Goal: Download file/media

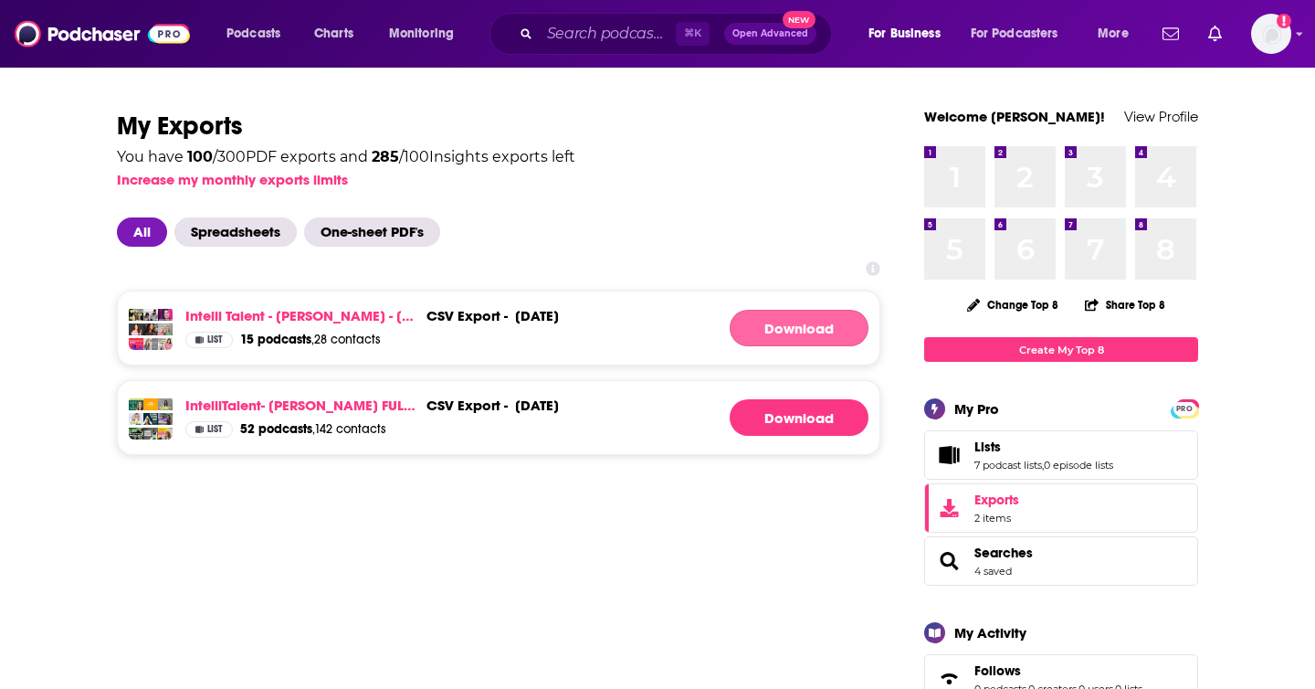
click at [782, 331] on link "Download" at bounding box center [799, 328] width 139 height 37
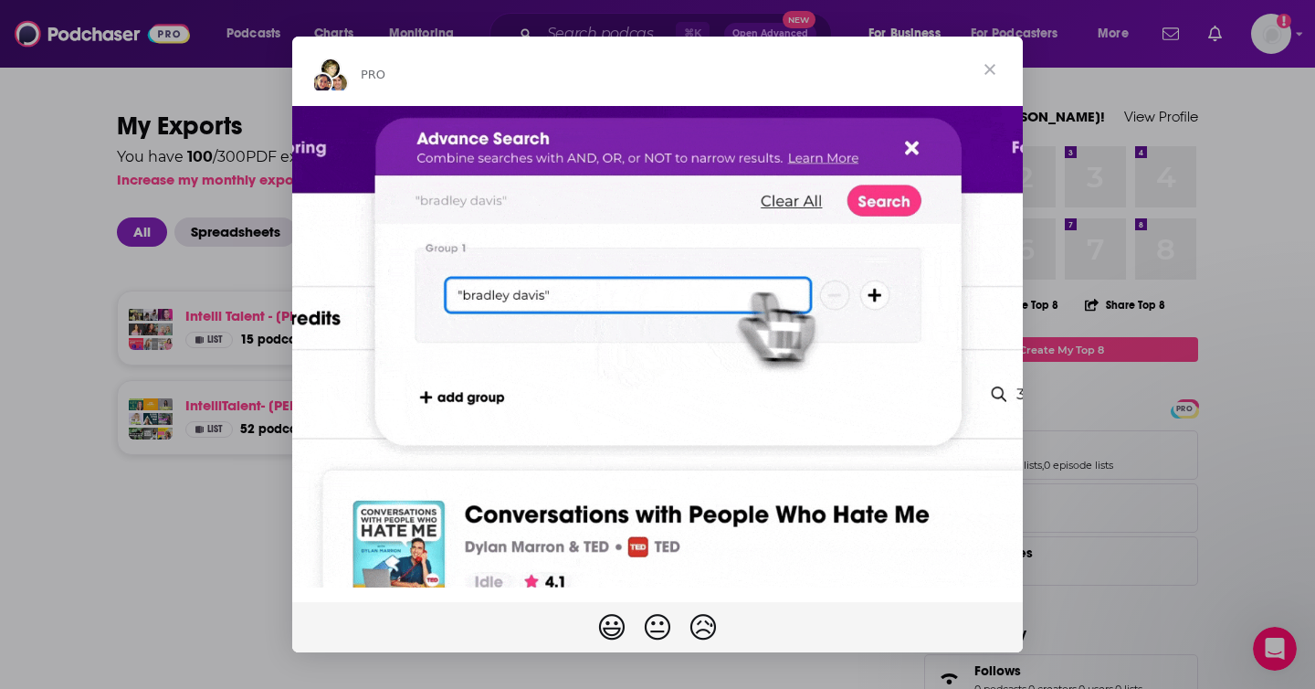
click at [991, 67] on span "Close" at bounding box center [990, 70] width 66 height 66
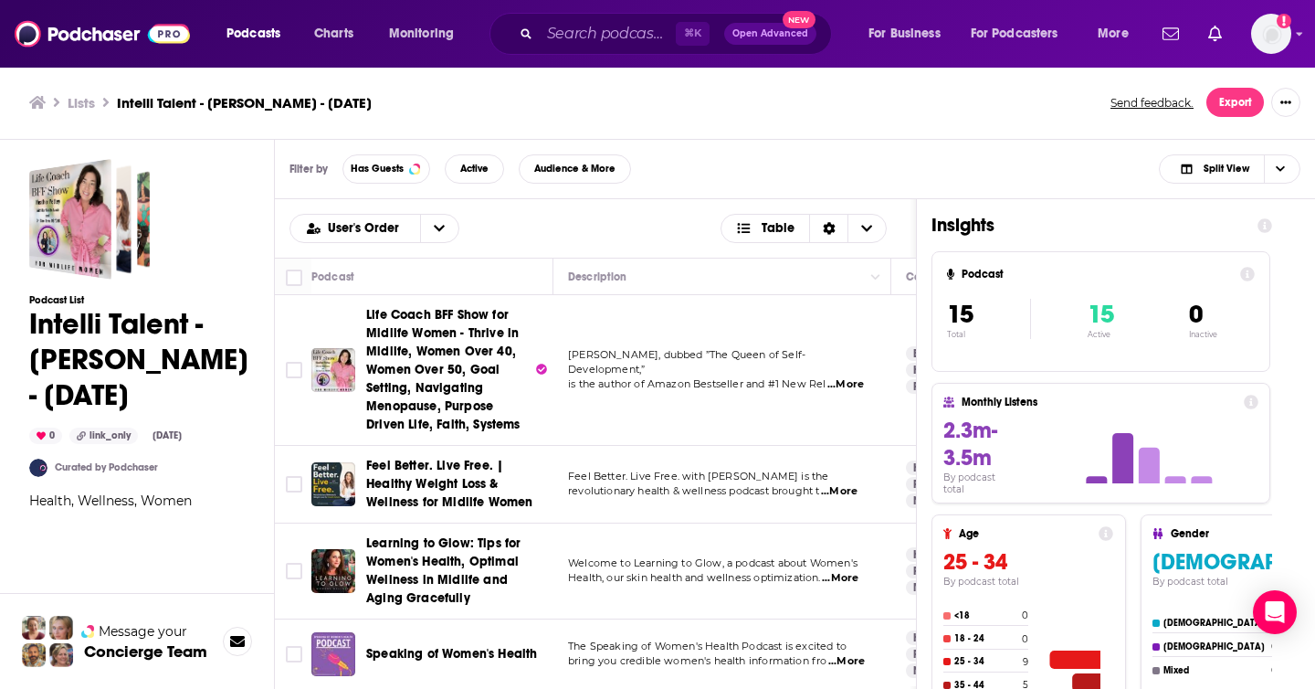
click at [726, 149] on div "Filter by Has Guests Active Audience & More Split View" at bounding box center [795, 169] width 1040 height 59
click at [909, 115] on div "Lists Intelli Talent - [PERSON_NAME] - [DATE] Send feedback. Export" at bounding box center [657, 102] width 1257 height 29
click at [1285, 103] on icon "Show More Button" at bounding box center [1286, 102] width 11 height 11
click at [1159, 249] on button "Share" at bounding box center [1223, 247] width 175 height 34
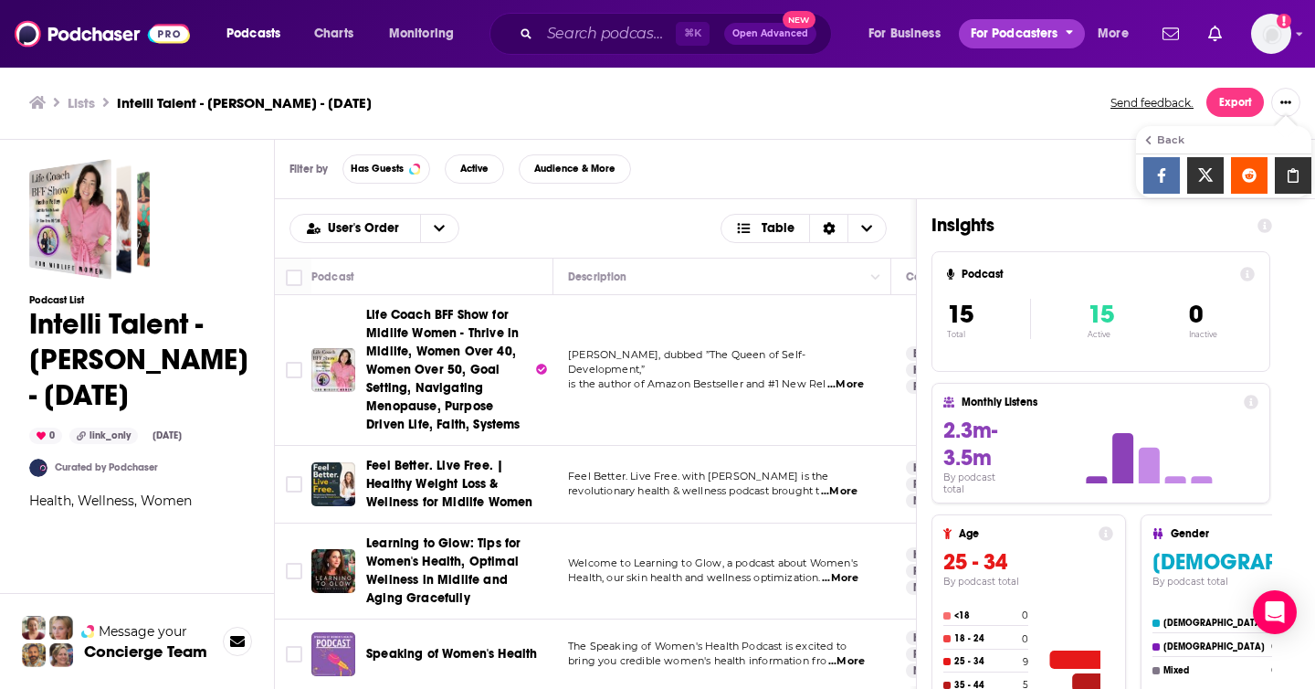
click at [1015, 35] on span "For Podcasters" at bounding box center [1015, 34] width 88 height 26
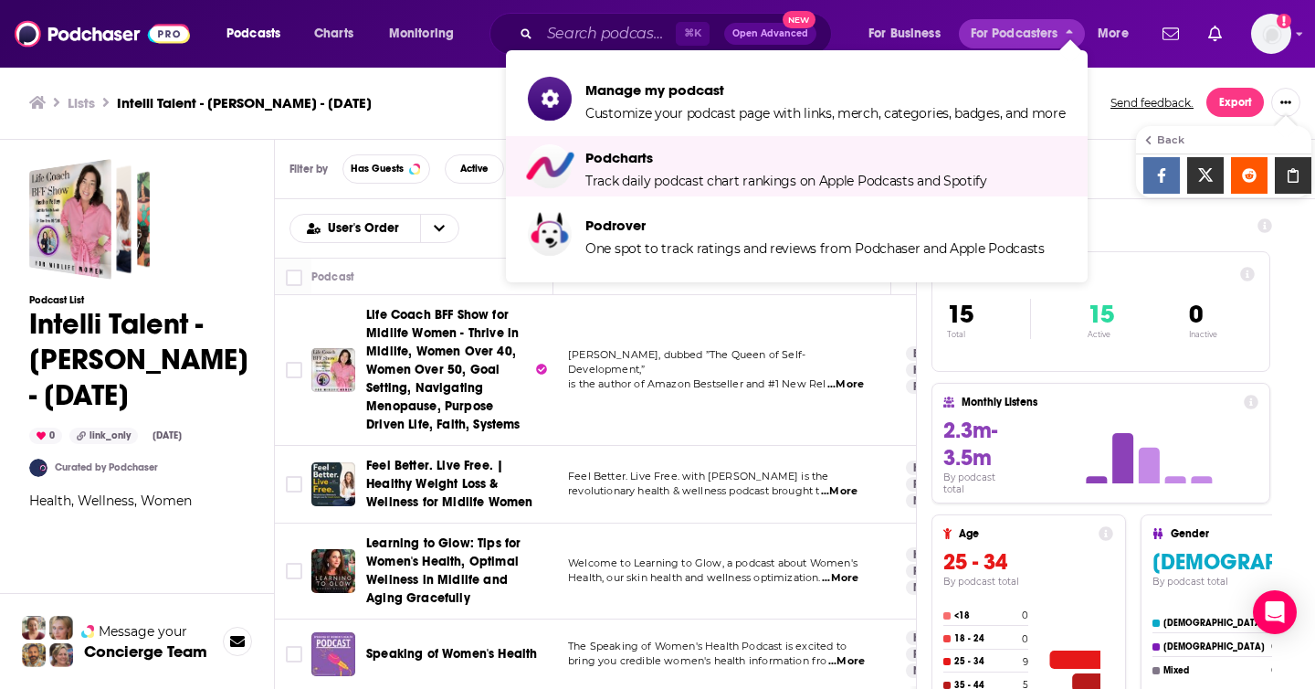
click at [1101, 157] on div "Filter by Has Guests Active Audience & More Split View" at bounding box center [795, 169] width 1040 height 59
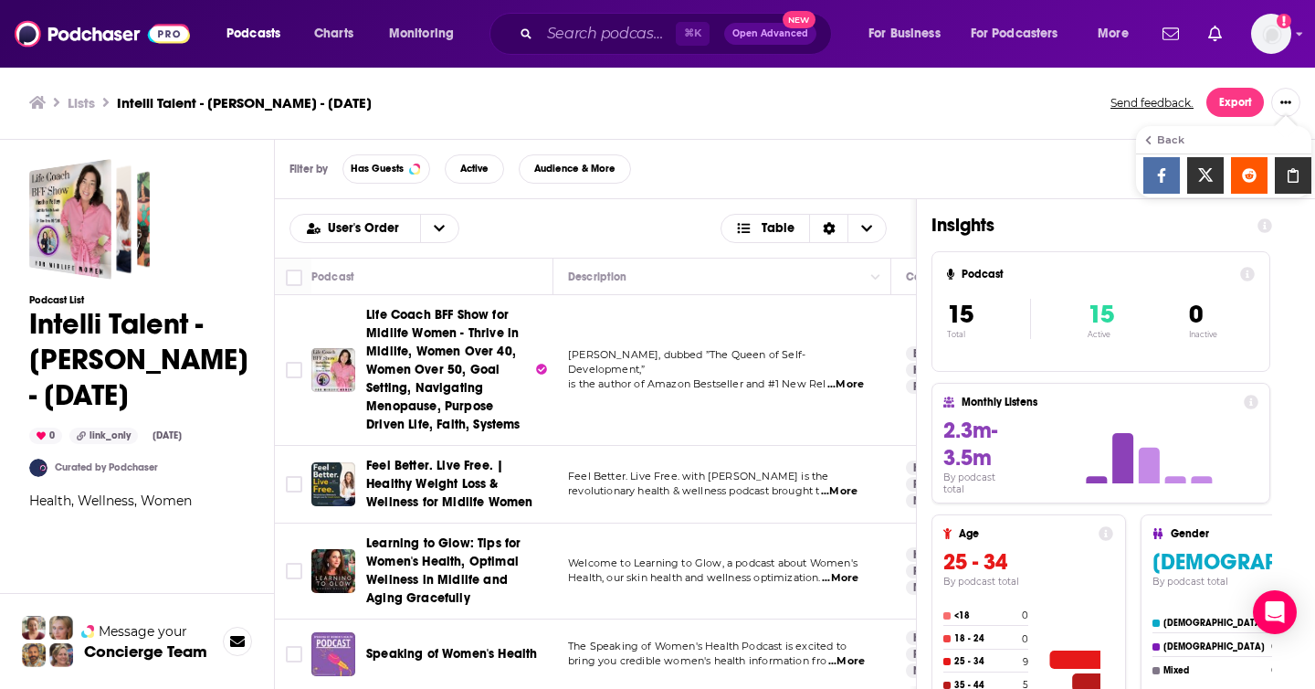
click at [861, 184] on div "Filter by Has Guests Active Audience & More Split View" at bounding box center [795, 169] width 1040 height 59
click at [1289, 98] on icon "Show More Button" at bounding box center [1286, 102] width 11 height 11
click at [1176, 248] on button "Share" at bounding box center [1223, 247] width 175 height 34
